Goal: Task Accomplishment & Management: Use online tool/utility

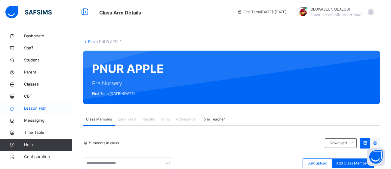
click at [39, 109] on span "Lesson Plan" at bounding box center [48, 108] width 48 height 6
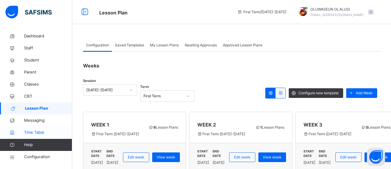
click at [36, 131] on span "Time Table" at bounding box center [48, 132] width 48 height 6
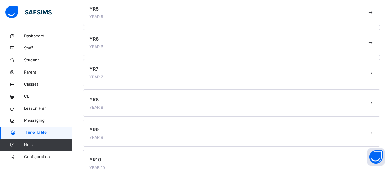
scroll to position [262, 0]
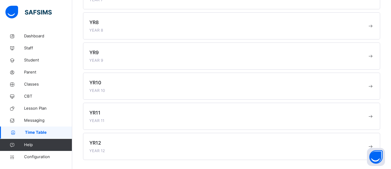
click at [139, 83] on div "YR10 YEAR 10" at bounding box center [228, 86] width 278 height 14
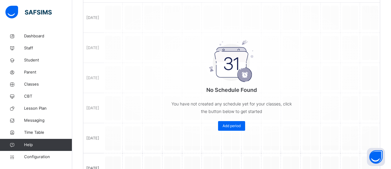
scroll to position [131, 0]
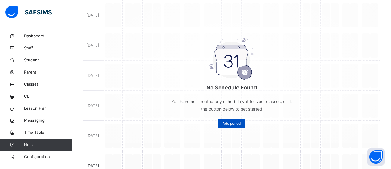
click at [230, 121] on span "Add period" at bounding box center [231, 123] width 18 height 5
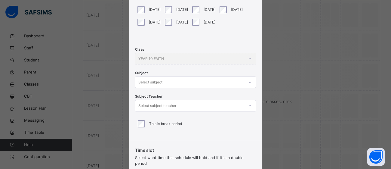
scroll to position [61, 0]
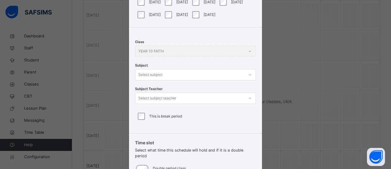
click at [247, 74] on div "Class YEAR 10 FAITH Subject Select subject Subject Teacher Select subject teach…" at bounding box center [195, 77] width 133 height 101
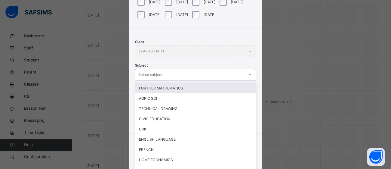
scroll to position [68, 0]
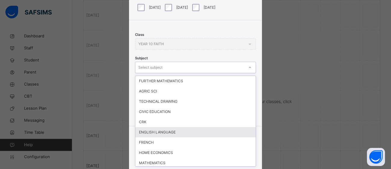
click at [203, 130] on div "ENGLISH LANGUAGE" at bounding box center [195, 132] width 120 height 10
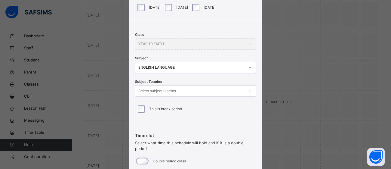
click at [248, 93] on icon at bounding box center [250, 91] width 4 height 6
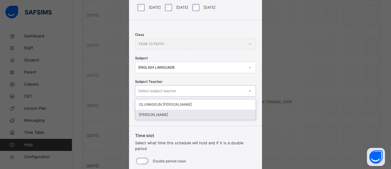
click at [195, 113] on div "[PERSON_NAME]" at bounding box center [195, 114] width 120 height 10
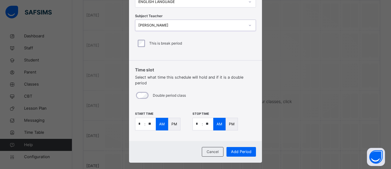
scroll to position [136, 0]
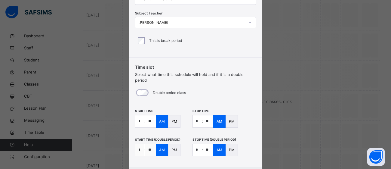
click at [197, 117] on input "*" at bounding box center [197, 121] width 9 height 12
type input "*"
click at [207, 115] on input "**" at bounding box center [208, 121] width 11 height 12
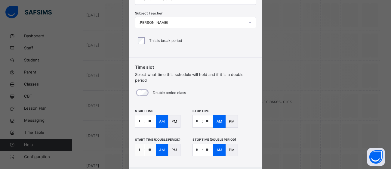
type input "**"
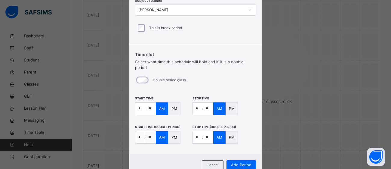
scroll to position [165, 0]
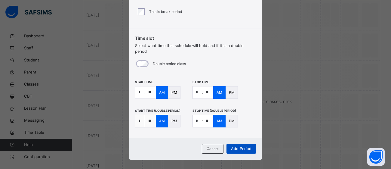
click at [244, 145] on span "Add Period" at bounding box center [241, 148] width 20 height 6
click at [136, 57] on div "Double period class" at bounding box center [161, 63] width 53 height 13
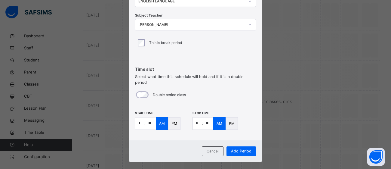
scroll to position [136, 0]
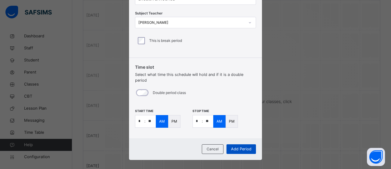
click at [240, 146] on span "Add Period" at bounding box center [241, 149] width 20 height 6
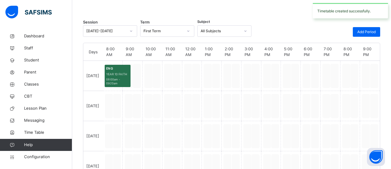
scroll to position [71, 0]
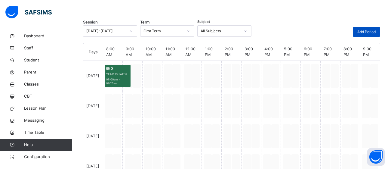
click at [370, 35] on div "Add Period" at bounding box center [366, 32] width 27 height 10
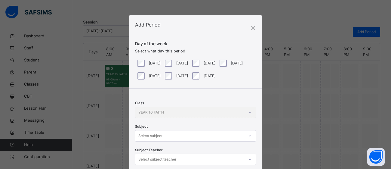
click at [250, 136] on div "Select subject" at bounding box center [195, 135] width 121 height 11
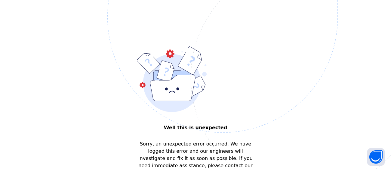
scroll to position [0, 0]
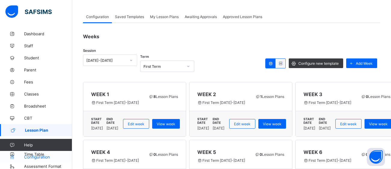
scroll to position [3, 0]
click at [33, 153] on link "Configuration" at bounding box center [36, 157] width 72 height 12
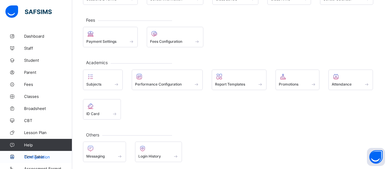
scroll to position [66, 0]
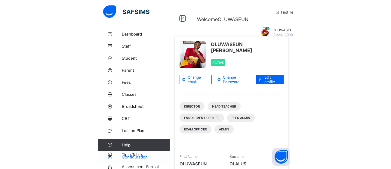
scroll to position [5, 0]
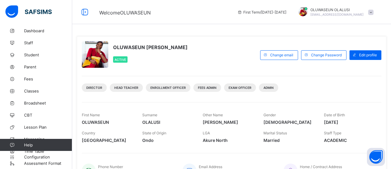
click at [32, 146] on span "Help" at bounding box center [48, 144] width 48 height 5
click at [29, 144] on span "Help" at bounding box center [48, 144] width 48 height 5
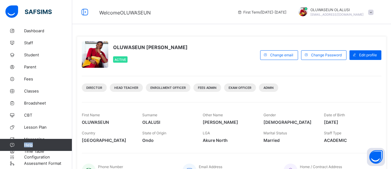
click at [33, 150] on link "Help" at bounding box center [36, 145] width 72 height 12
click at [12, 151] on link "Configuration" at bounding box center [36, 157] width 72 height 12
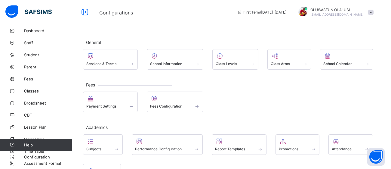
click at [12, 148] on link "Help" at bounding box center [36, 145] width 72 height 12
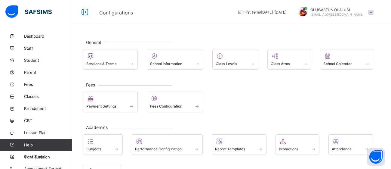
scroll to position [5, 0]
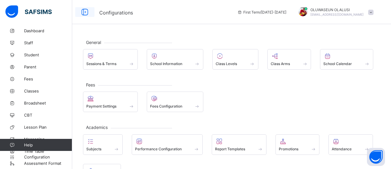
click at [83, 11] on icon at bounding box center [85, 12] width 10 height 9
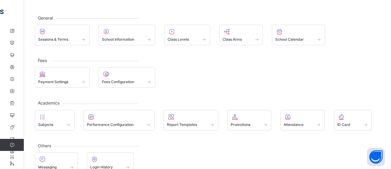
scroll to position [26, 0]
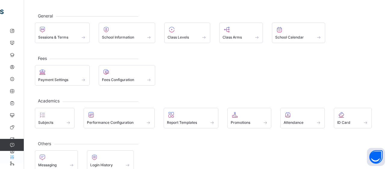
click at [16, 152] on link "Configuration" at bounding box center [12, 157] width 24 height 12
click at [12, 152] on link "Configuration" at bounding box center [12, 157] width 24 height 12
click at [11, 143] on icon at bounding box center [12, 144] width 24 height 5
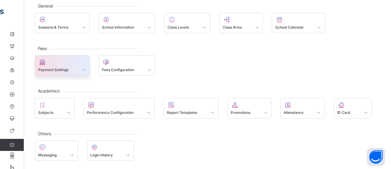
scroll to position [2, 0]
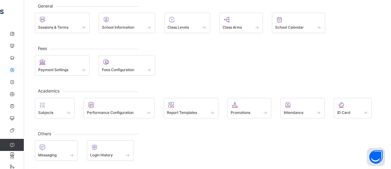
click at [11, 64] on link "Parent" at bounding box center [36, 70] width 72 height 12
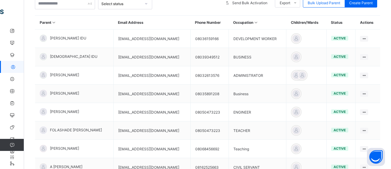
scroll to position [133, 0]
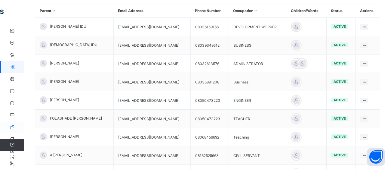
click at [9, 125] on icon at bounding box center [12, 127] width 24 height 5
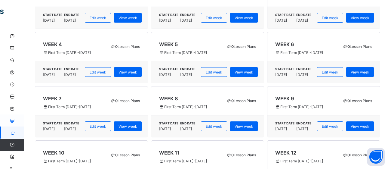
click at [6, 119] on icon at bounding box center [12, 120] width 24 height 5
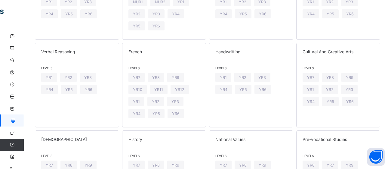
scroll to position [115, 0]
click at [11, 109] on icon at bounding box center [12, 108] width 24 height 5
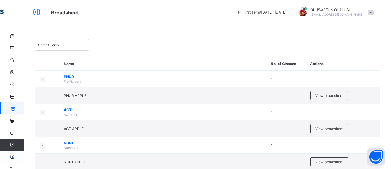
click at [11, 156] on icon at bounding box center [12, 156] width 24 height 5
